Goal: Task Accomplishment & Management: Use online tool/utility

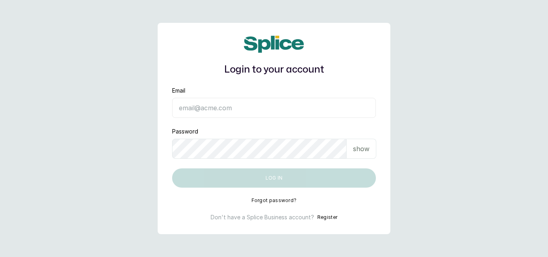
type input "hello@sylviaskidsssalon.com"
click at [280, 183] on button "Log in" at bounding box center [274, 177] width 204 height 19
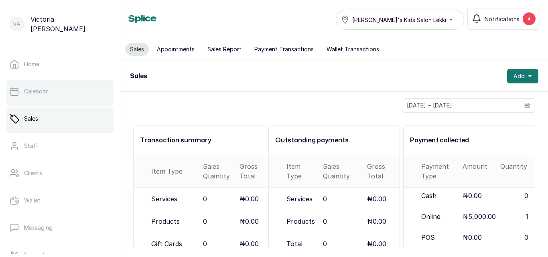
click at [38, 86] on link "Calendar" at bounding box center [59, 91] width 107 height 22
